Goal: Task Accomplishment & Management: Complete application form

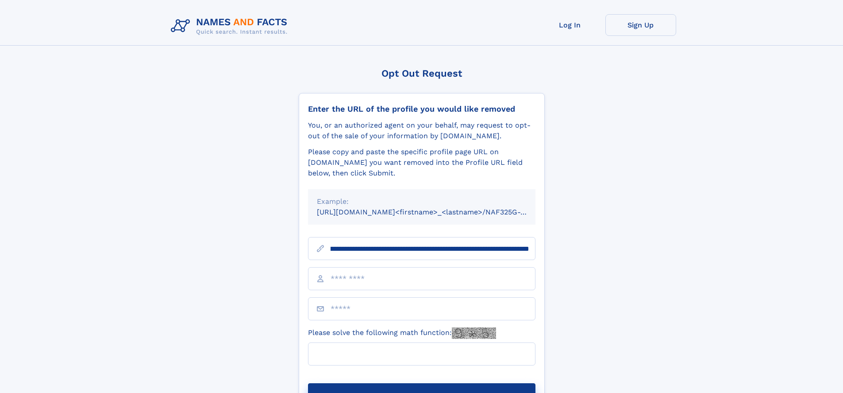
scroll to position [0, 108]
type input "**********"
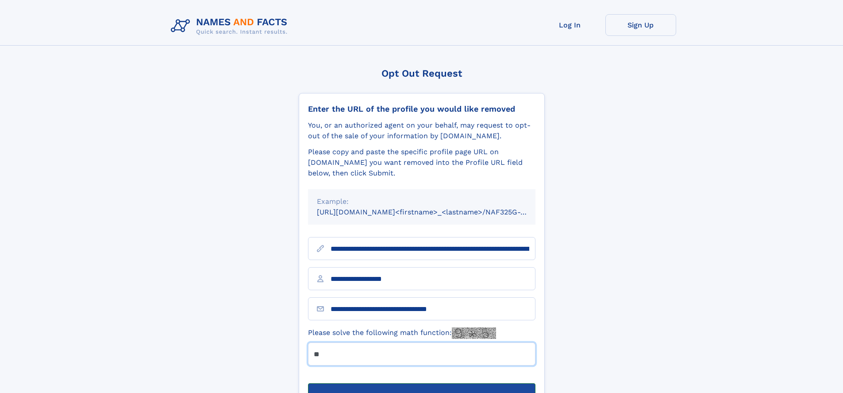
type input "**"
click at [421, 383] on button "Submit Opt Out Request" at bounding box center [422, 397] width 228 height 28
